Goal: Information Seeking & Learning: Learn about a topic

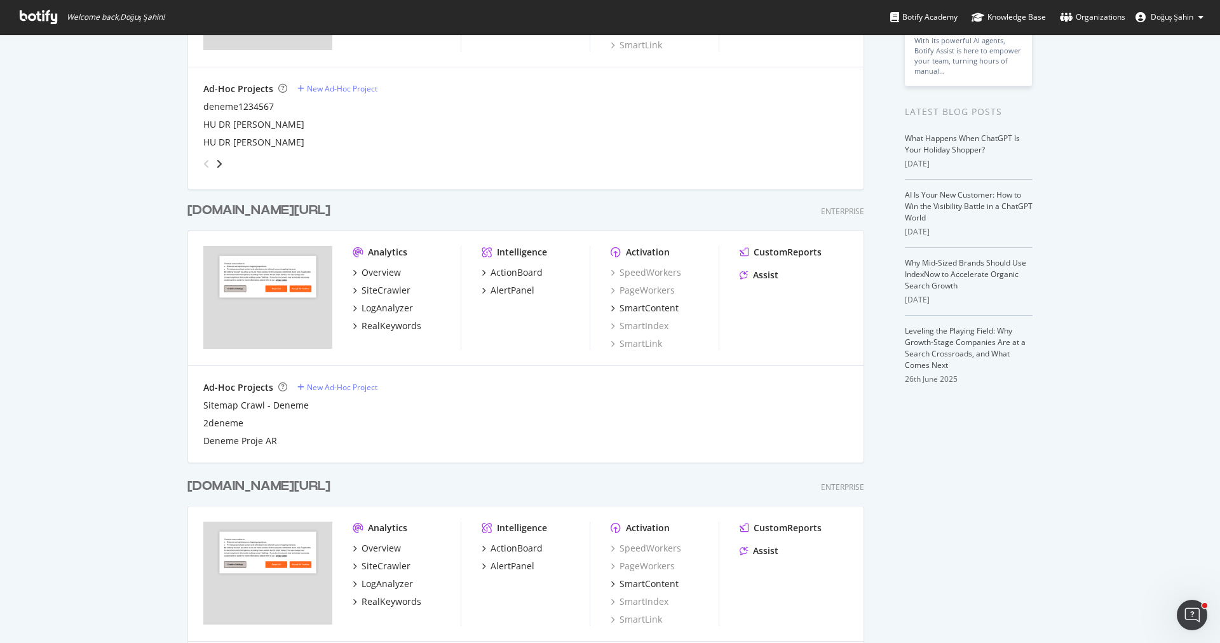
scroll to position [189, 0]
click at [400, 295] on div "SiteCrawler" at bounding box center [386, 293] width 49 height 13
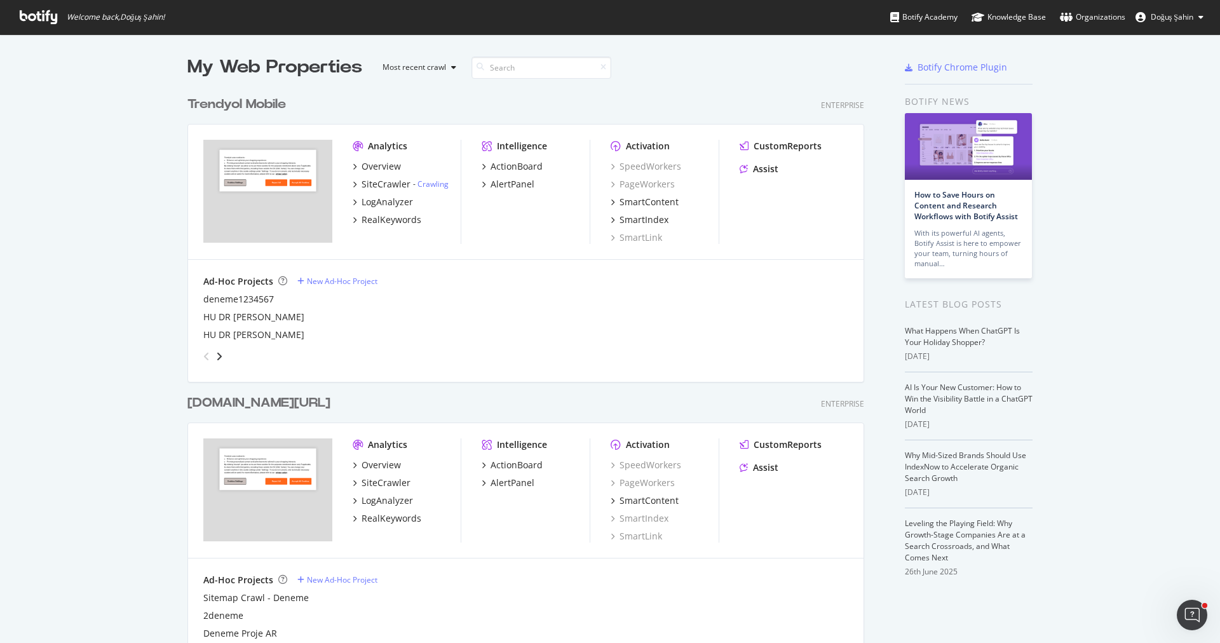
scroll to position [62, 0]
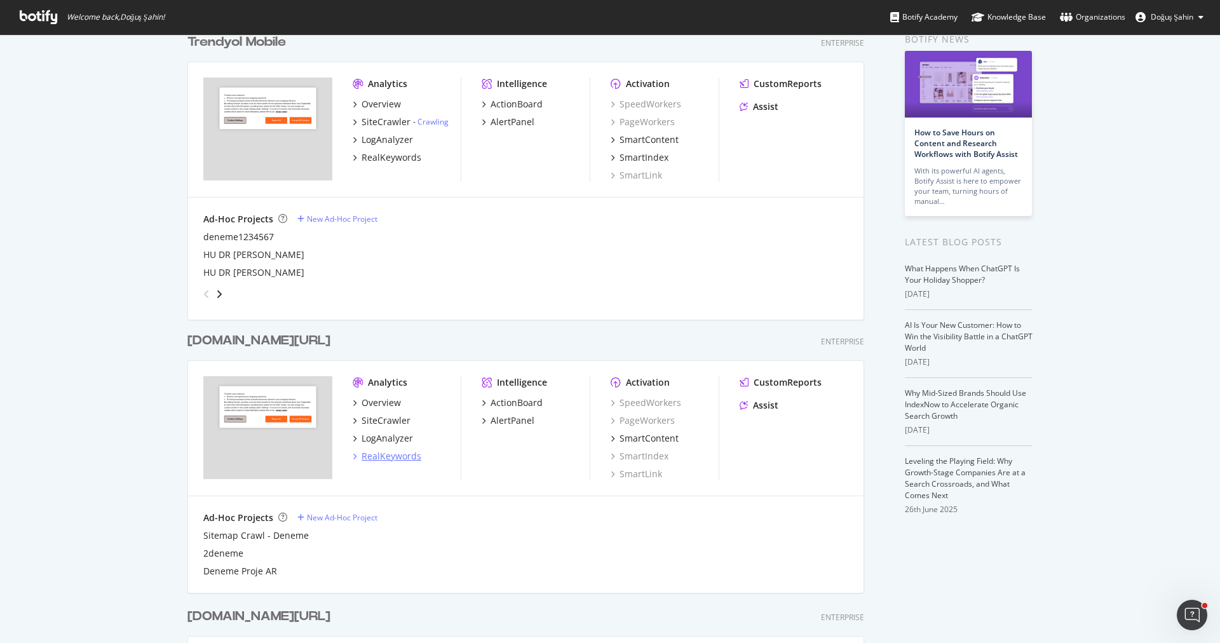
click at [400, 458] on div "RealKeywords" at bounding box center [392, 456] width 60 height 13
